Goal: Task Accomplishment & Management: Complete application form

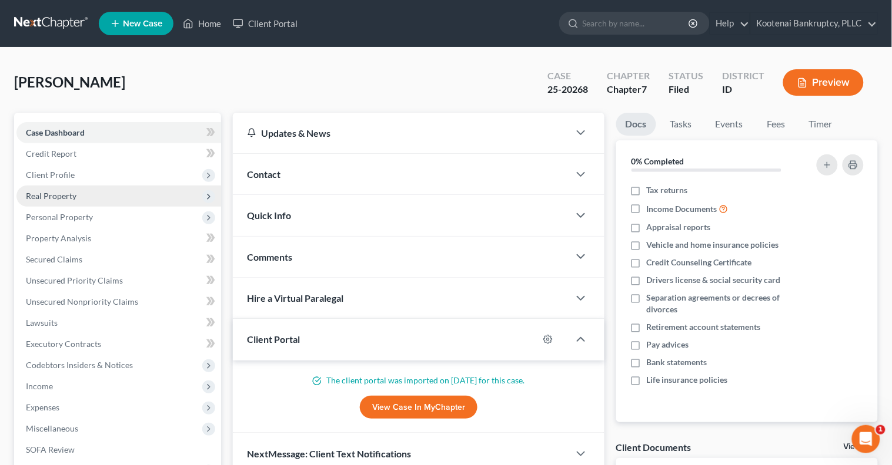
click at [73, 199] on span "Real Property" at bounding box center [51, 196] width 51 height 10
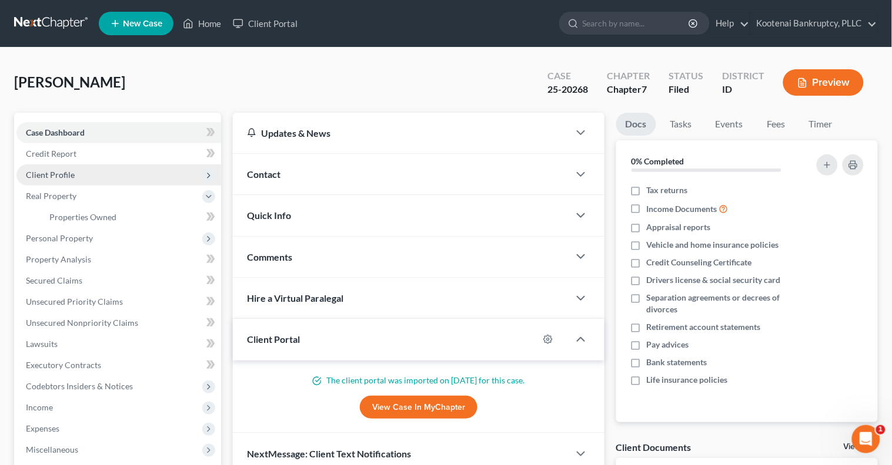
click at [71, 174] on span "Client Profile" at bounding box center [50, 175] width 49 height 10
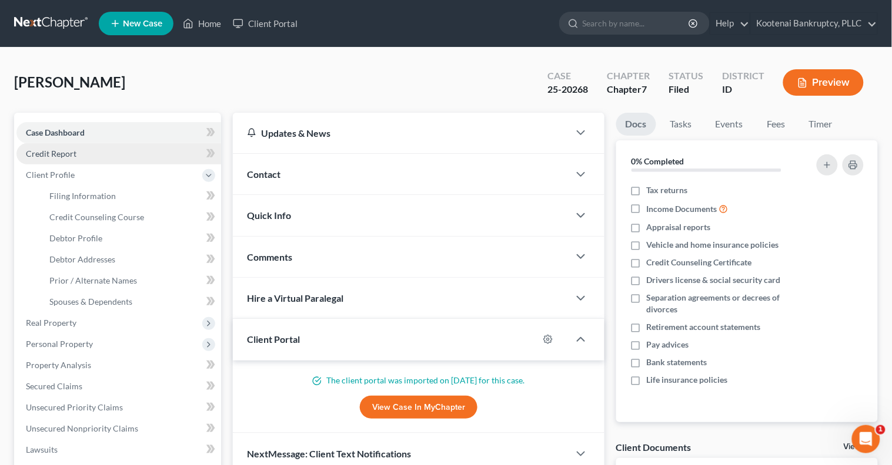
click at [71, 155] on span "Credit Report" at bounding box center [51, 154] width 51 height 10
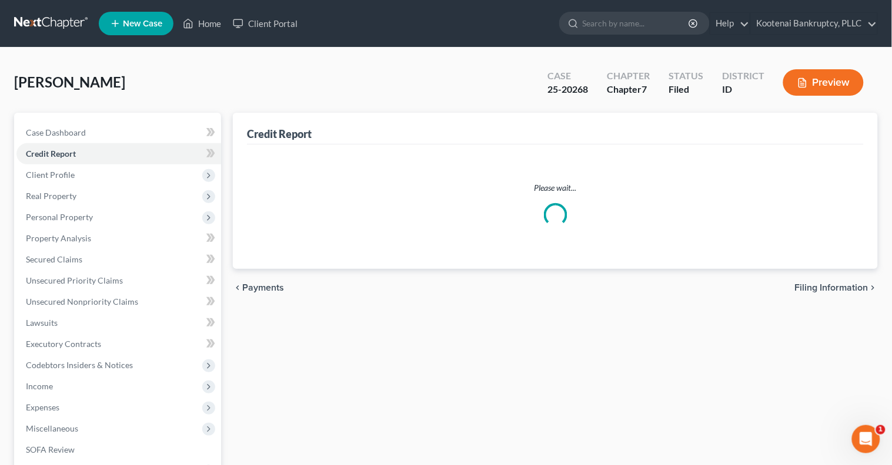
click at [86, 193] on span "Filing Information" at bounding box center [82, 196] width 66 height 10
select select "1"
select select "0"
select select "23"
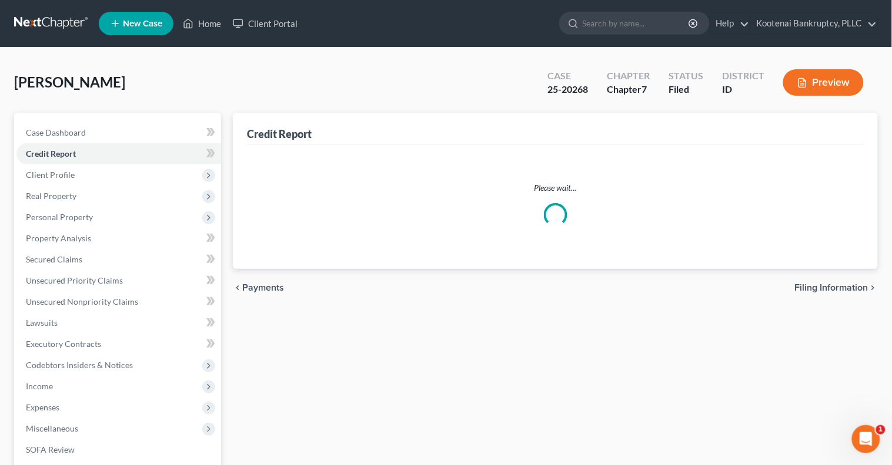
select select "0"
select select "13"
